Goal: Task Accomplishment & Management: Manage account settings

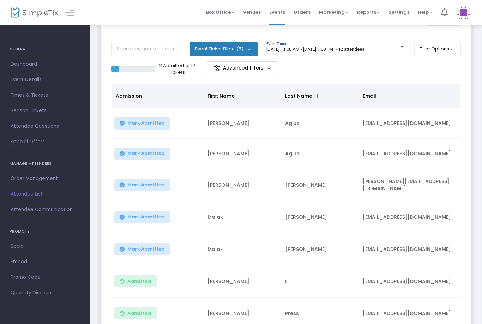
scroll to position [31, 0]
click at [151, 128] on button "Mark Admitted" at bounding box center [142, 123] width 56 height 12
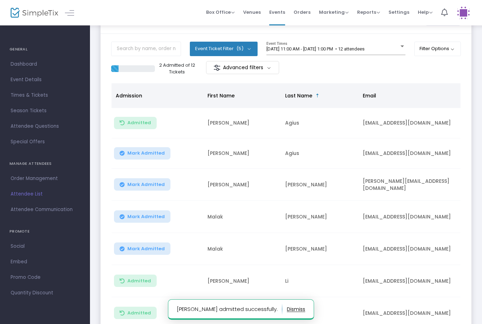
click at [158, 150] on span "Mark Admitted" at bounding box center [145, 153] width 37 height 6
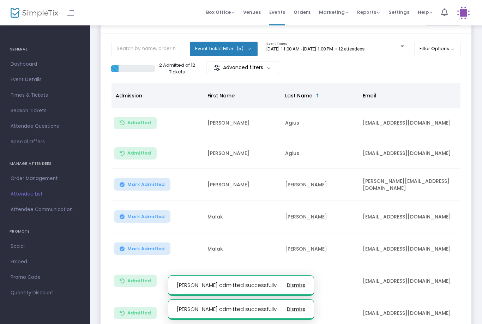
click at [155, 215] on span "Mark Admitted" at bounding box center [145, 217] width 37 height 6
click at [148, 254] on button "Mark Admitted" at bounding box center [142, 248] width 56 height 12
click at [152, 184] on span "Mark Admitted" at bounding box center [145, 185] width 37 height 6
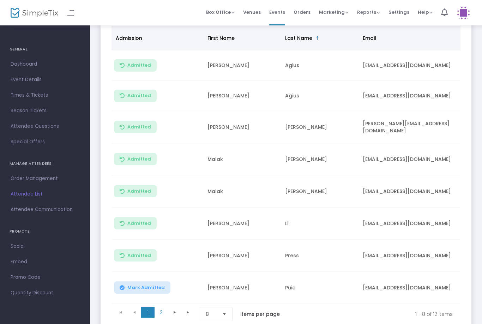
scroll to position [103, 0]
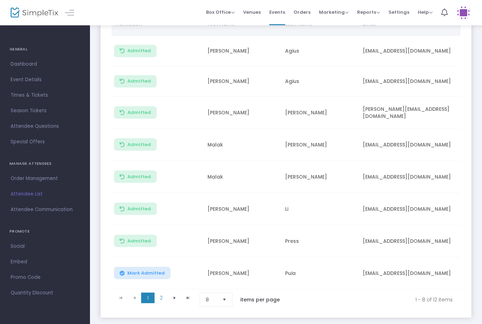
click at [150, 278] on button "Mark Admitted" at bounding box center [142, 273] width 56 height 12
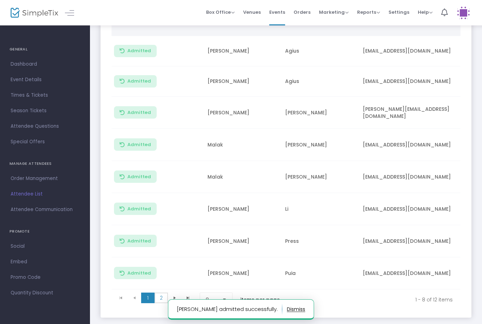
click at [163, 297] on span "2" at bounding box center [160, 297] width 13 height 11
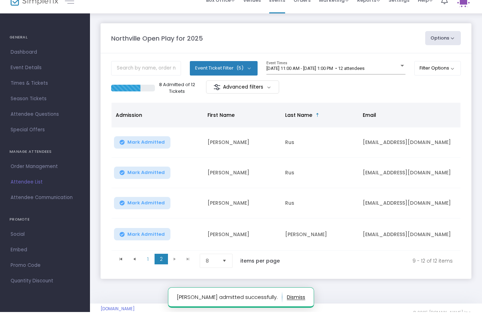
scroll to position [13, 0]
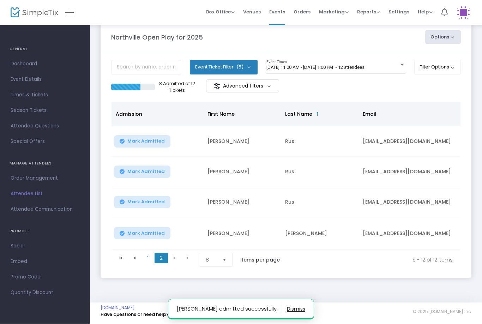
click at [154, 139] on span "Mark Admitted" at bounding box center [145, 142] width 37 height 6
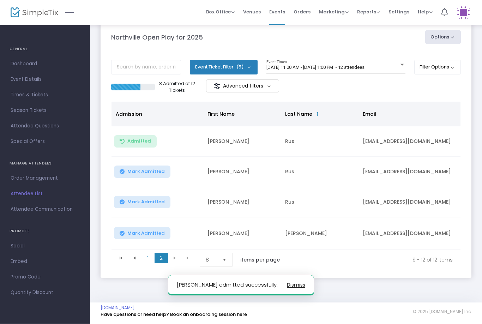
click at [138, 169] on span "Mark Admitted" at bounding box center [145, 172] width 37 height 6
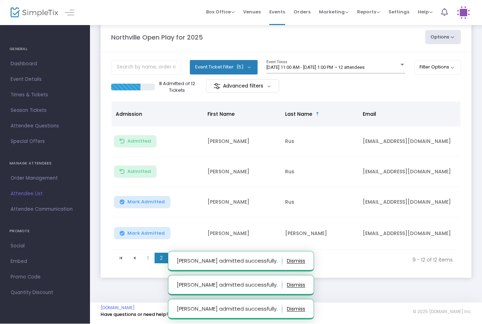
click at [148, 200] on span "Mark Admitted" at bounding box center [145, 202] width 37 height 6
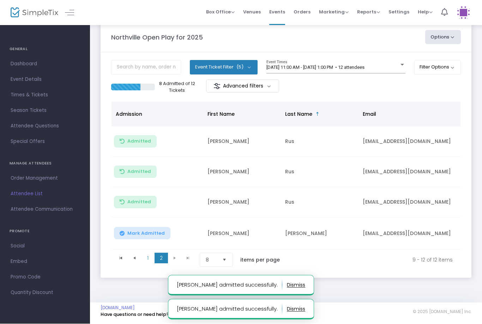
click at [148, 236] on button "Mark Admitted" at bounding box center [142, 233] width 56 height 12
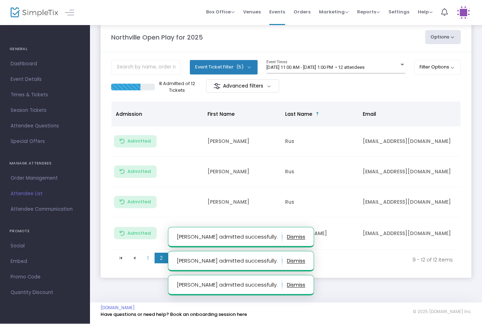
click at [364, 67] on span "[DATE] 11:00 AM - [DATE] 1:00 PM • 12 attendees" at bounding box center [315, 67] width 98 height 5
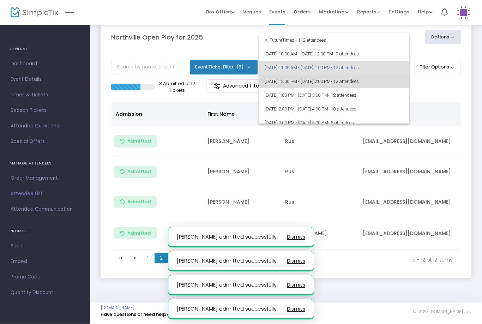
click at [359, 82] on span "• 12 attendees" at bounding box center [344, 81] width 28 height 5
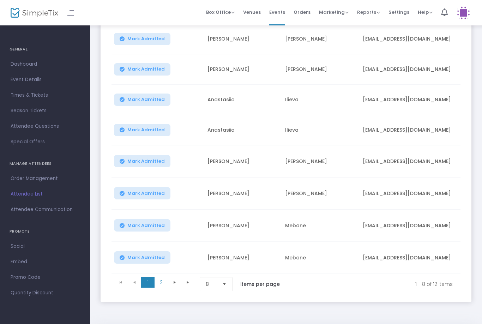
scroll to position [116, 0]
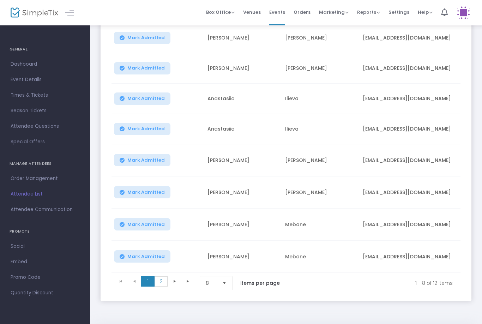
click at [160, 285] on span "2" at bounding box center [160, 281] width 13 height 11
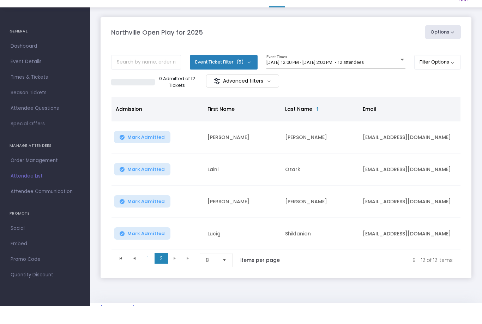
scroll to position [18, 0]
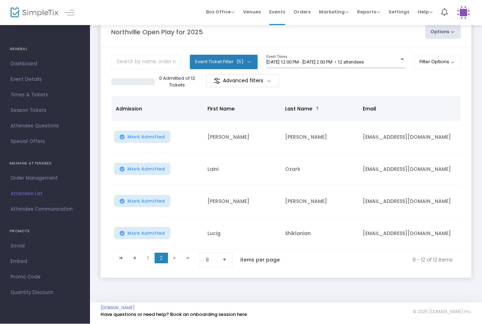
click at [150, 231] on span "Mark Admitted" at bounding box center [145, 234] width 37 height 6
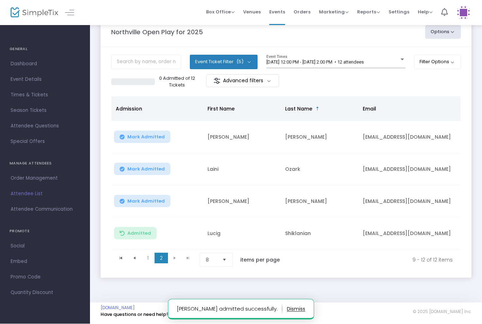
click at [156, 166] on span "Mark Admitted" at bounding box center [145, 169] width 37 height 6
click at [138, 257] on span at bounding box center [134, 258] width 13 height 11
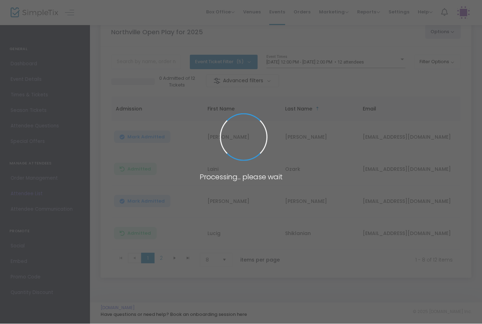
scroll to position [18, 0]
